Goal: Information Seeking & Learning: Find specific fact

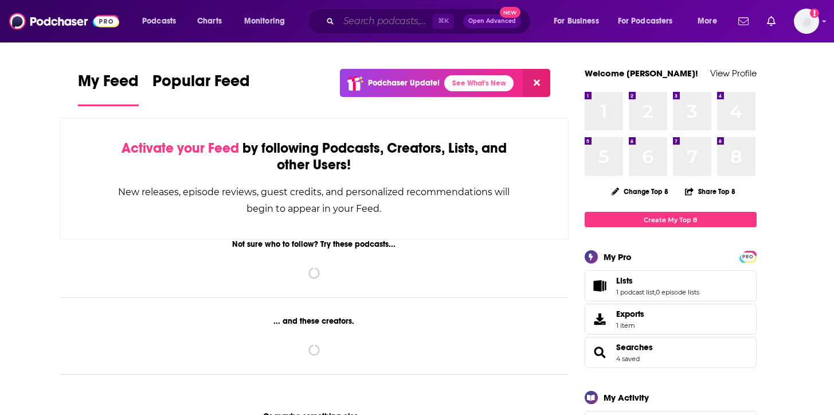
click at [345, 25] on input "Search podcasts, credits, & more..." at bounding box center [386, 21] width 94 height 18
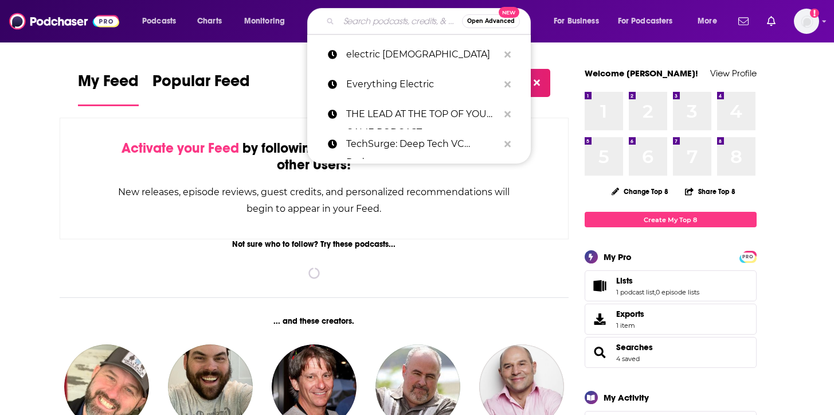
paste input "The HR Grapevine Podcast"
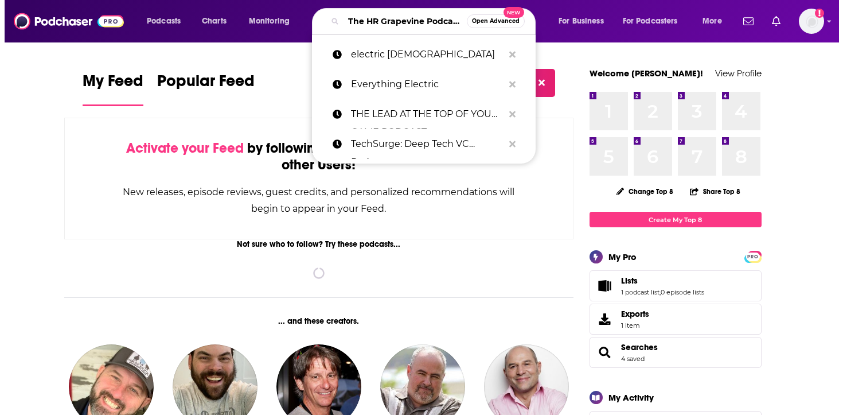
scroll to position [0, 22]
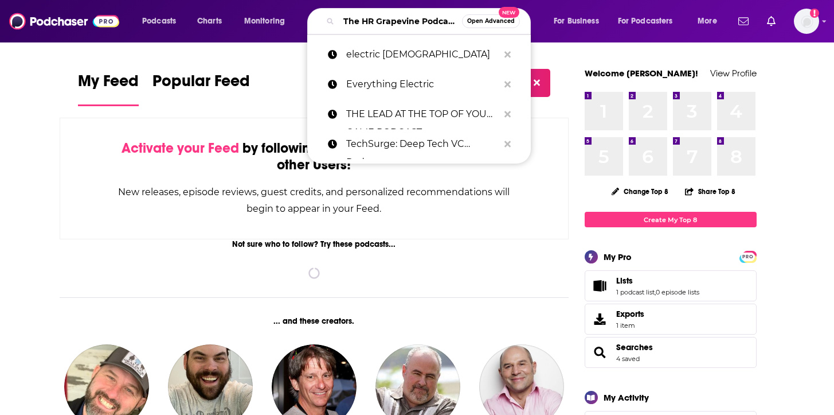
type input "The HR Grapevine Podcast"
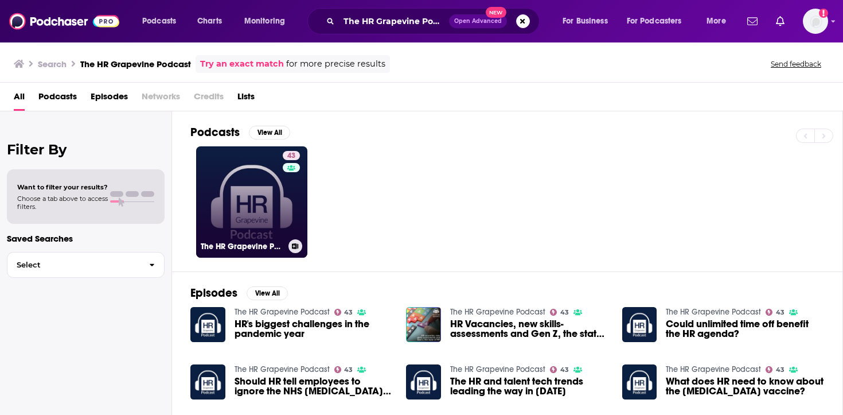
click at [231, 203] on link "43 The HR Grapevine Podcast" at bounding box center [251, 201] width 111 height 111
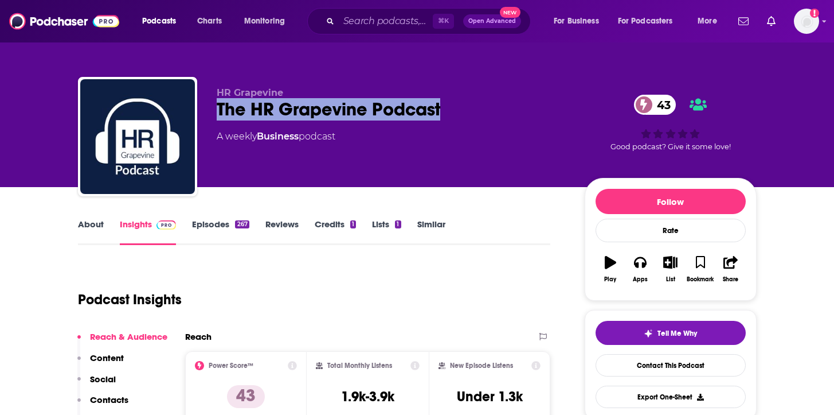
drag, startPoint x: 478, startPoint y: 106, endPoint x: 205, endPoint y: 104, distance: 273.5
click at [205, 104] on div "HR Grapevine The HR Grapevine Podcast 43 A weekly Business podcast 43 Good podc…" at bounding box center [417, 139] width 679 height 124
copy h2 "The HR Grapevine Podcast"
